Goal: Information Seeking & Learning: Find contact information

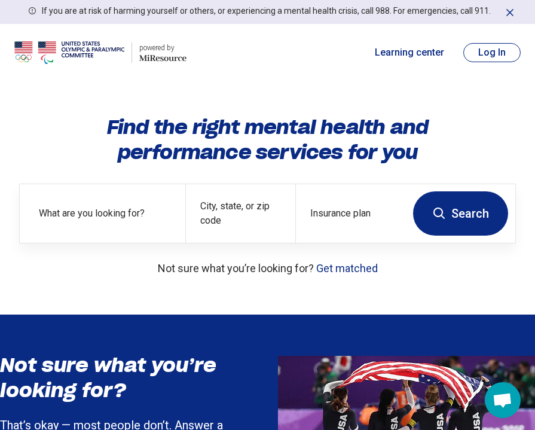
click at [500, 57] on button "Log In" at bounding box center [491, 52] width 57 height 19
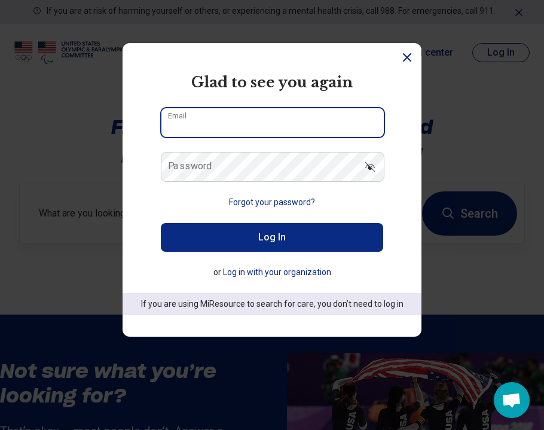
type input "**********"
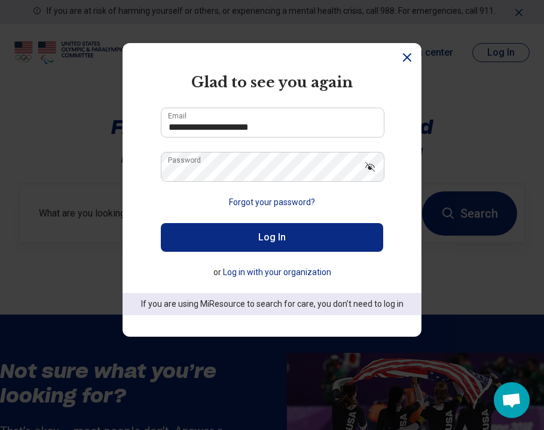
click at [277, 237] on button "Log In" at bounding box center [272, 237] width 222 height 29
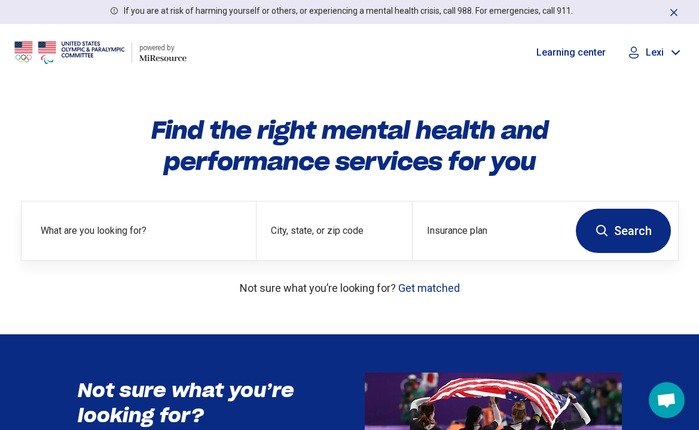
click at [534, 58] on div "Lexi" at bounding box center [654, 53] width 60 height 18
click at [534, 85] on link "My Dashboard" at bounding box center [643, 88] width 84 height 31
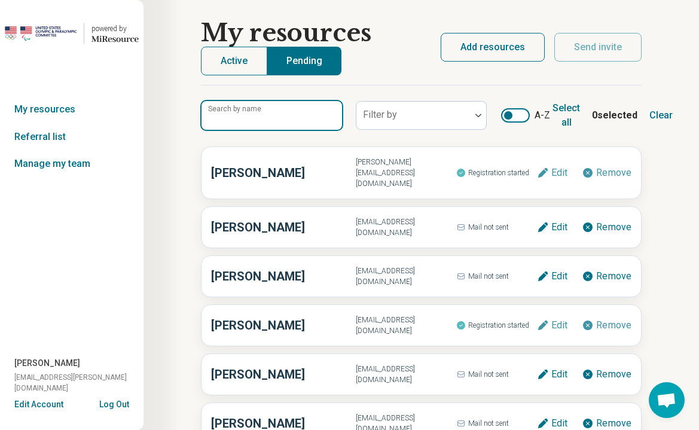
click at [285, 116] on input "Search by name" at bounding box center [271, 115] width 140 height 29
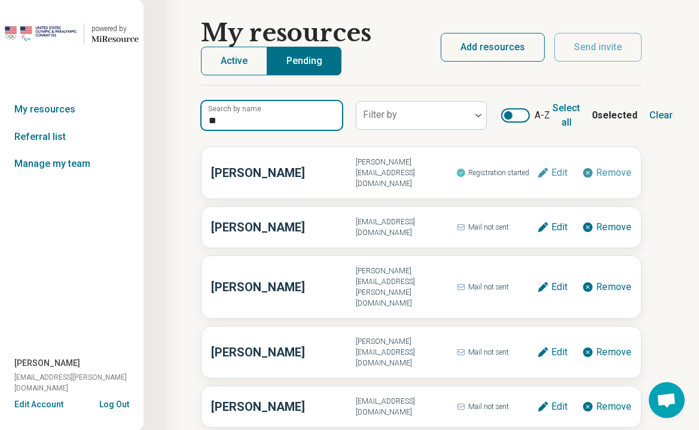
type input "*"
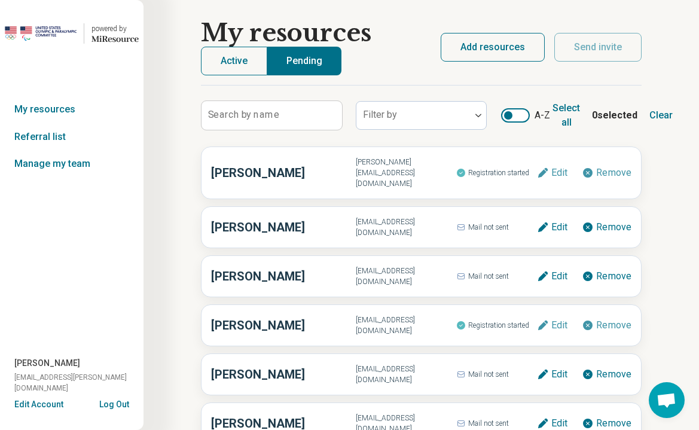
click at [229, 63] on button "Active" at bounding box center [234, 61] width 66 height 29
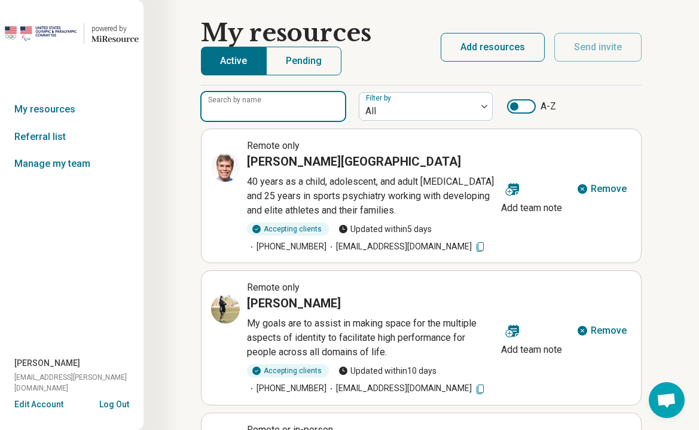
click at [248, 118] on input "Search by name" at bounding box center [272, 106] width 143 height 29
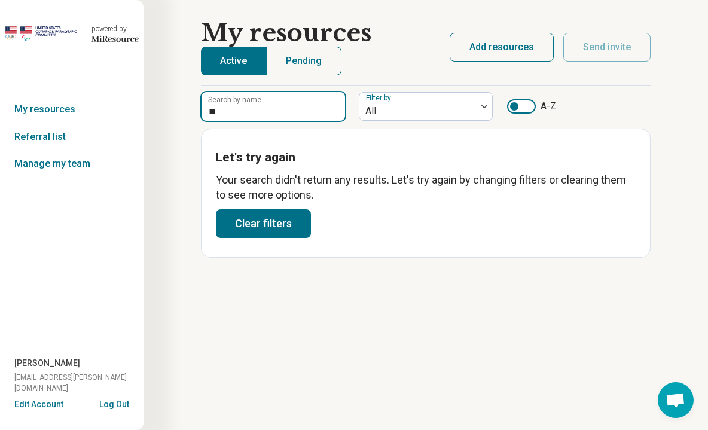
type input "*"
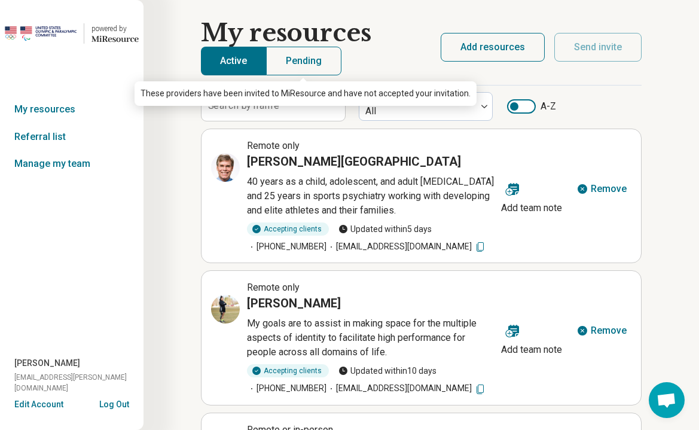
click at [296, 66] on button "Pending" at bounding box center [303, 61] width 75 height 29
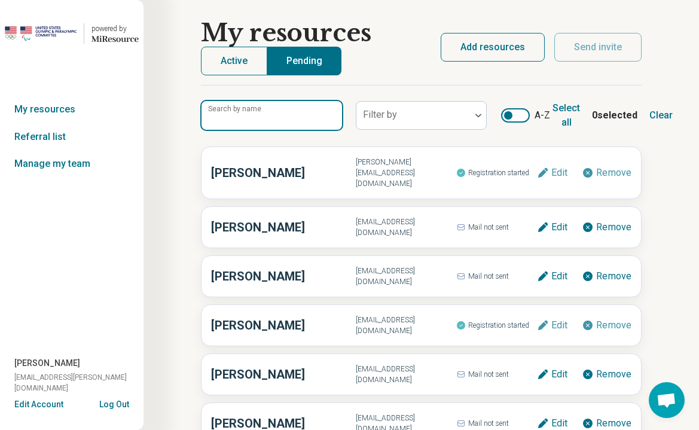
click at [298, 120] on input "Search by name" at bounding box center [271, 115] width 140 height 29
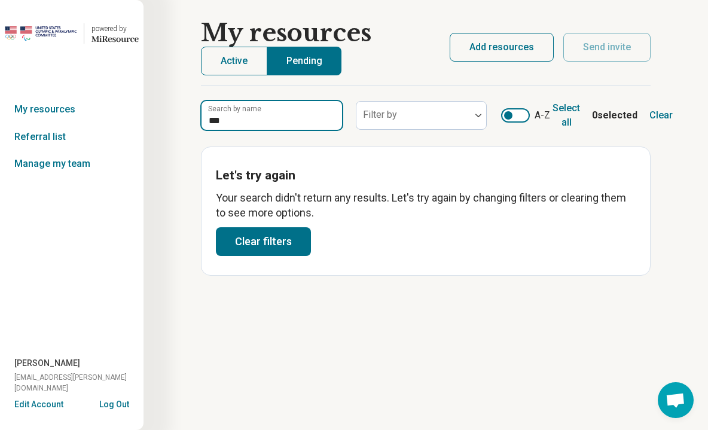
type input "***"
click at [229, 69] on button "Active" at bounding box center [234, 61] width 66 height 29
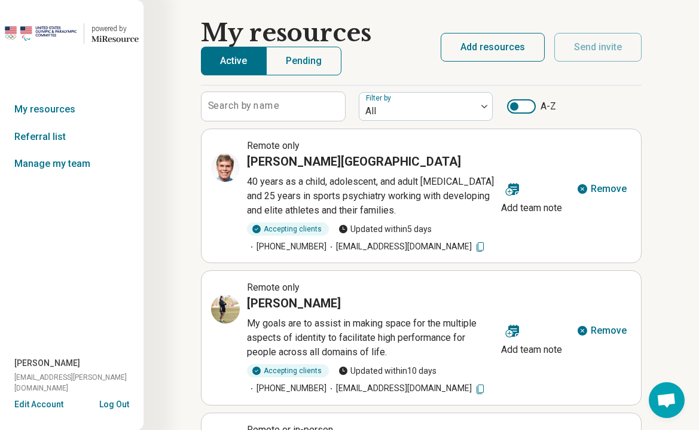
click at [525, 106] on div at bounding box center [521, 106] width 29 height 14
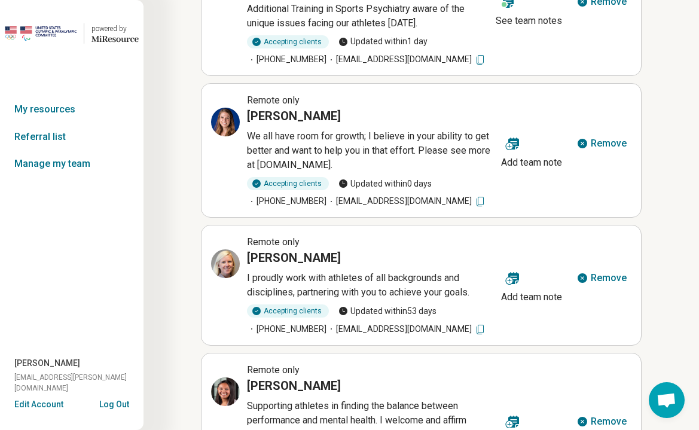
scroll to position [835, 0]
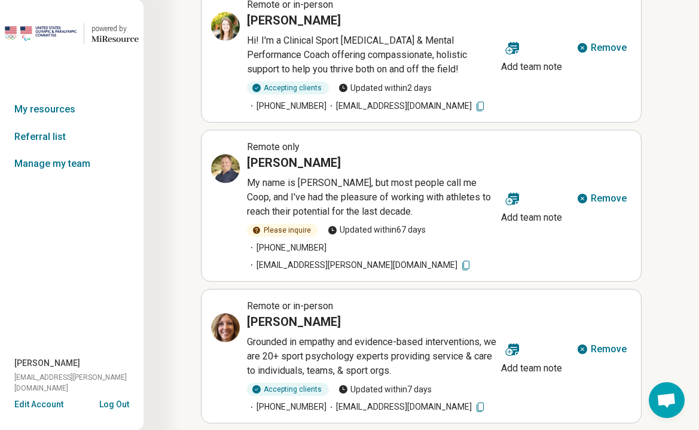
scroll to position [864, 0]
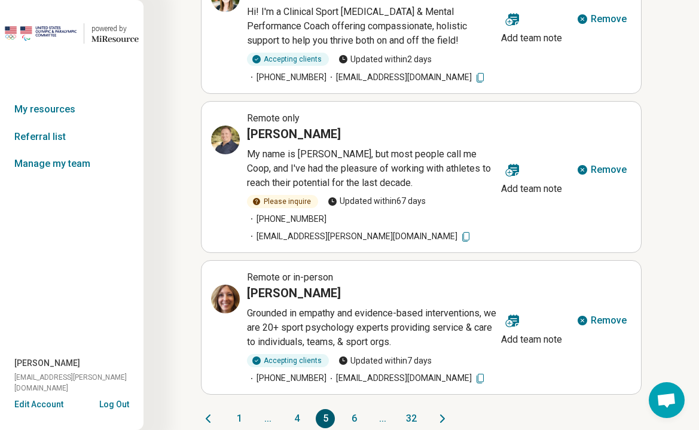
click at [406, 409] on button "32" at bounding box center [411, 418] width 19 height 19
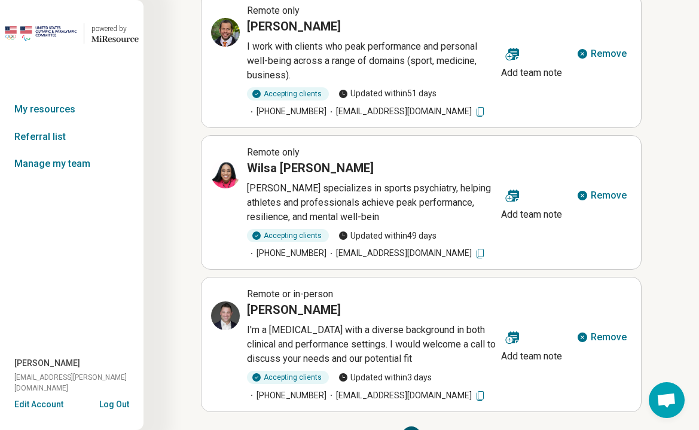
click at [298, 426] on button "28" at bounding box center [296, 435] width 19 height 19
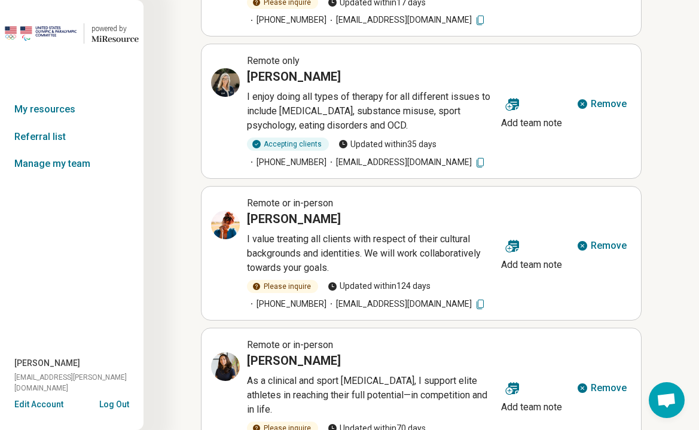
scroll to position [850, 0]
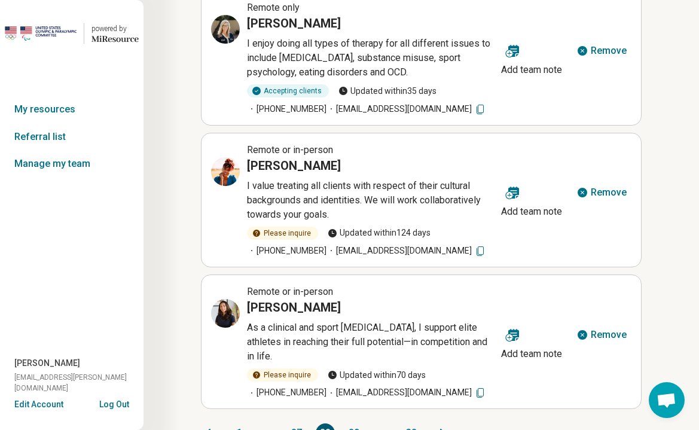
click at [303, 423] on button "27" at bounding box center [296, 432] width 19 height 19
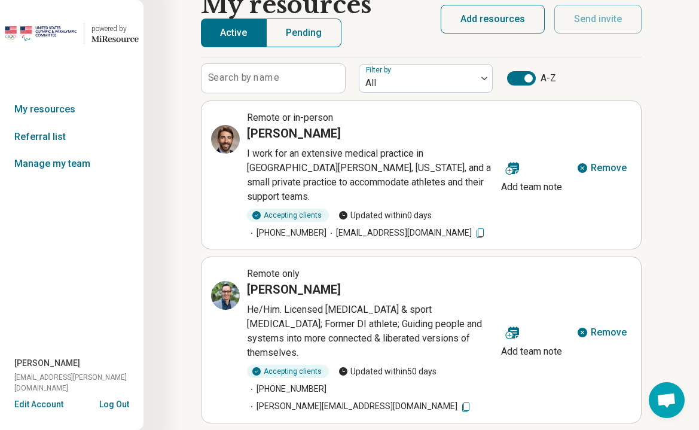
scroll to position [0, 0]
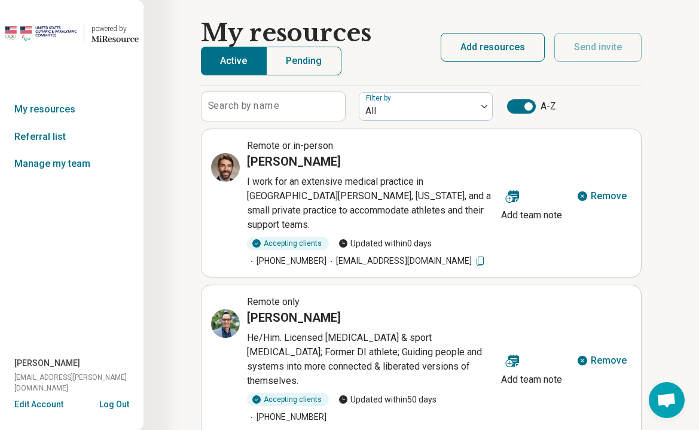
click at [293, 151] on div "Remote or in-person" at bounding box center [371, 146] width 249 height 14
click at [297, 167] on h3 "[PERSON_NAME]" at bounding box center [294, 161] width 94 height 17
click at [230, 168] on icon at bounding box center [225, 167] width 11 height 11
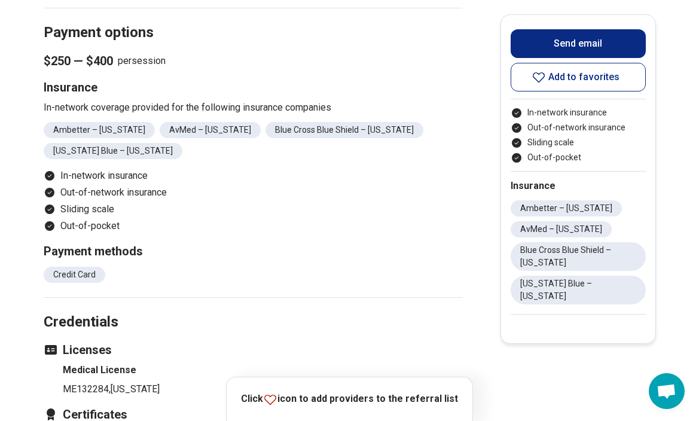
scroll to position [1322, 0]
